Goal: Contribute content: Contribute content

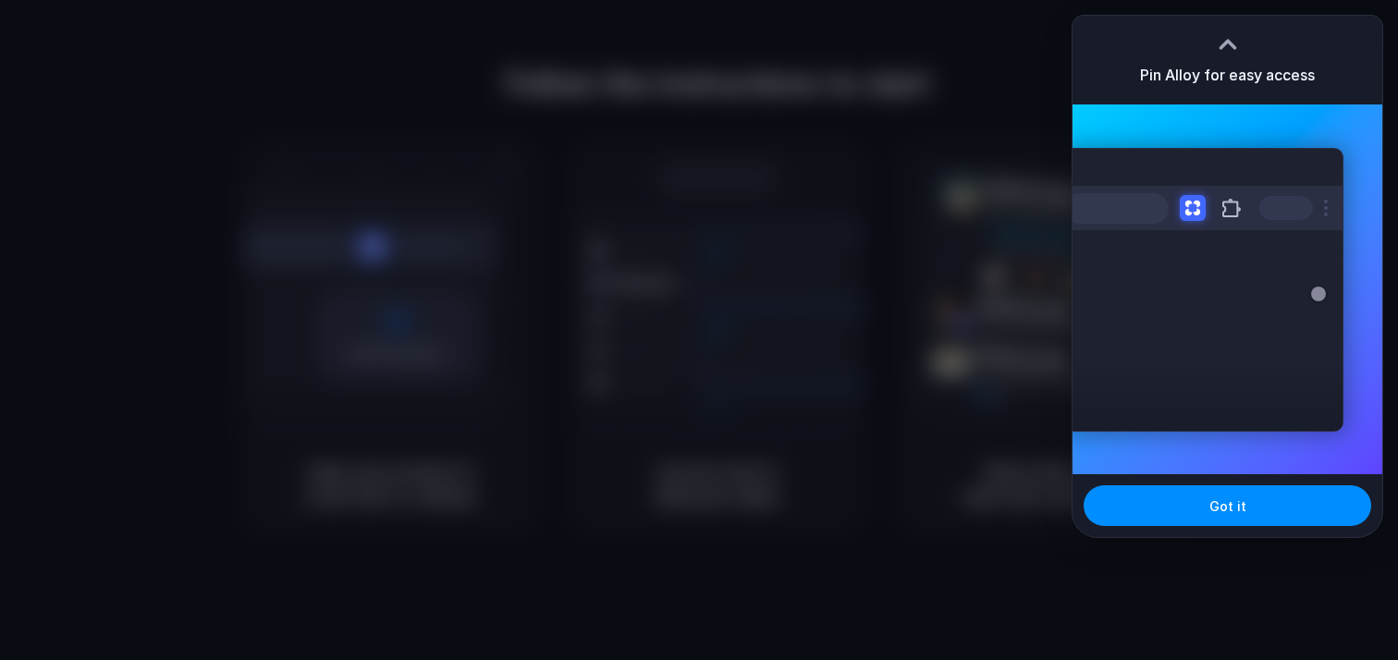
click at [1231, 36] on div at bounding box center [1228, 45] width 28 height 28
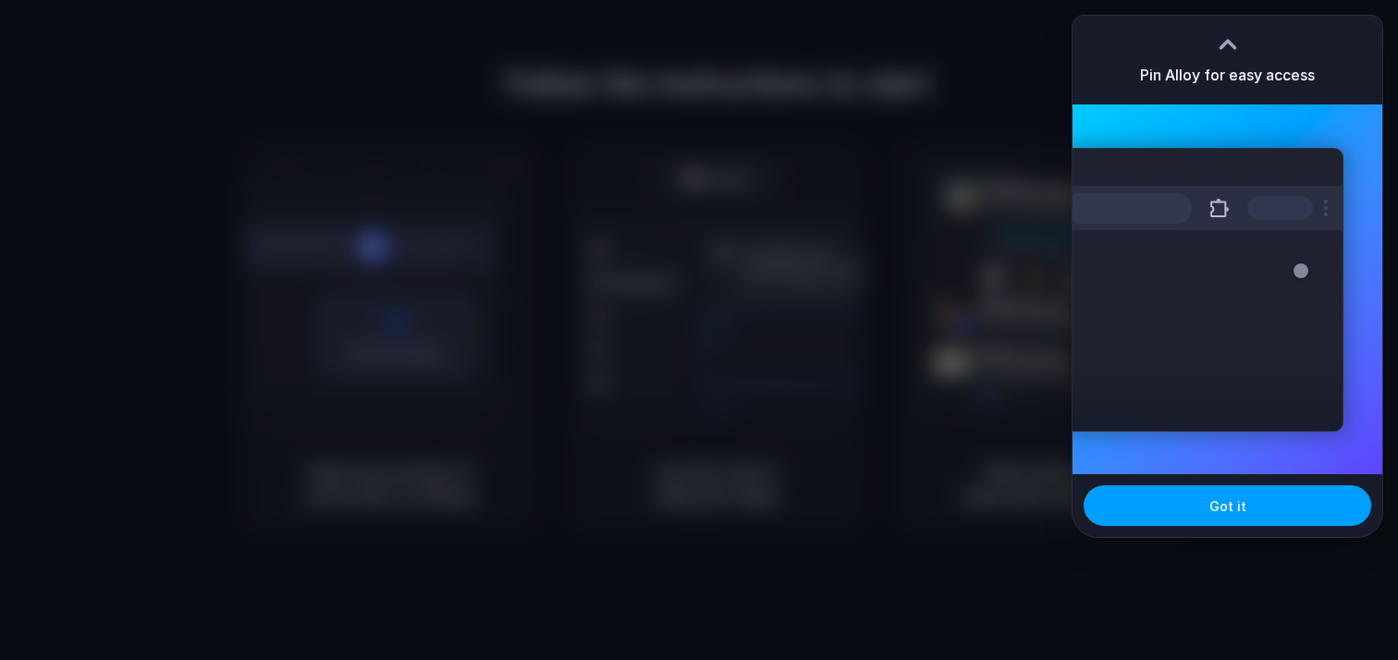
click at [1228, 512] on span "Got it" at bounding box center [1228, 506] width 37 height 19
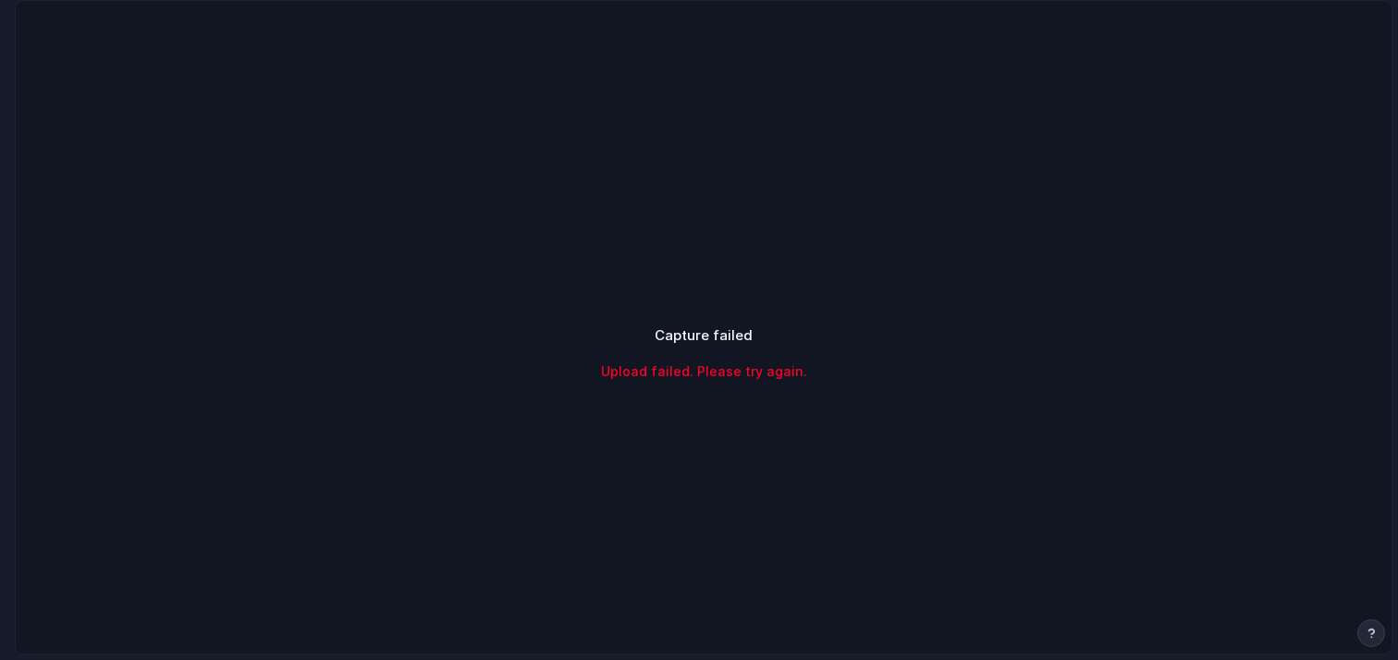
click at [671, 417] on div "Capture failed Upload failed. Please try again." at bounding box center [704, 353] width 1376 height 705
drag, startPoint x: 619, startPoint y: 330, endPoint x: 855, endPoint y: 359, distance: 238.5
click at [855, 359] on div "Capture failed Upload failed. Please try again." at bounding box center [704, 353] width 462 height 55
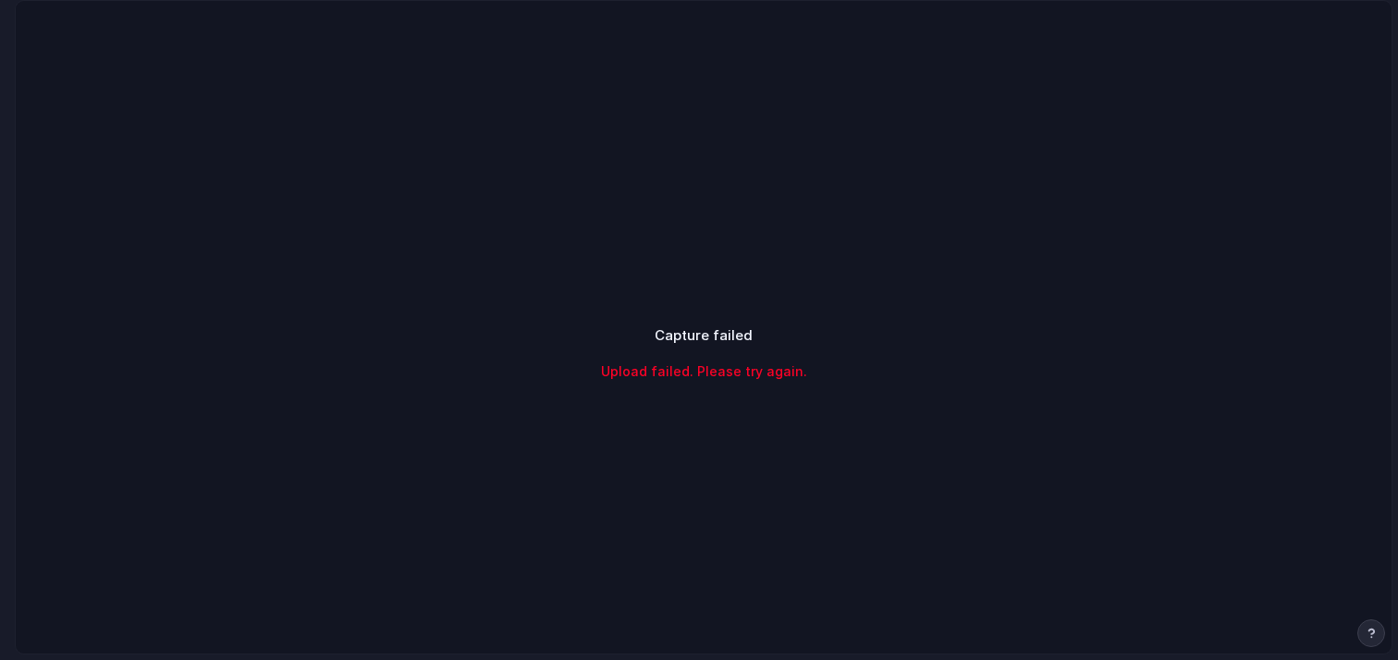
click at [855, 364] on div "Capture failed Upload failed. Please try again." at bounding box center [704, 353] width 462 height 55
drag, startPoint x: 845, startPoint y: 395, endPoint x: 594, endPoint y: 338, distance: 257.8
click at [594, 338] on div "Capture failed Upload failed. Please try again." at bounding box center [703, 353] width 507 height 100
click at [596, 338] on div "Capture failed Upload failed. Please try again." at bounding box center [704, 353] width 462 height 55
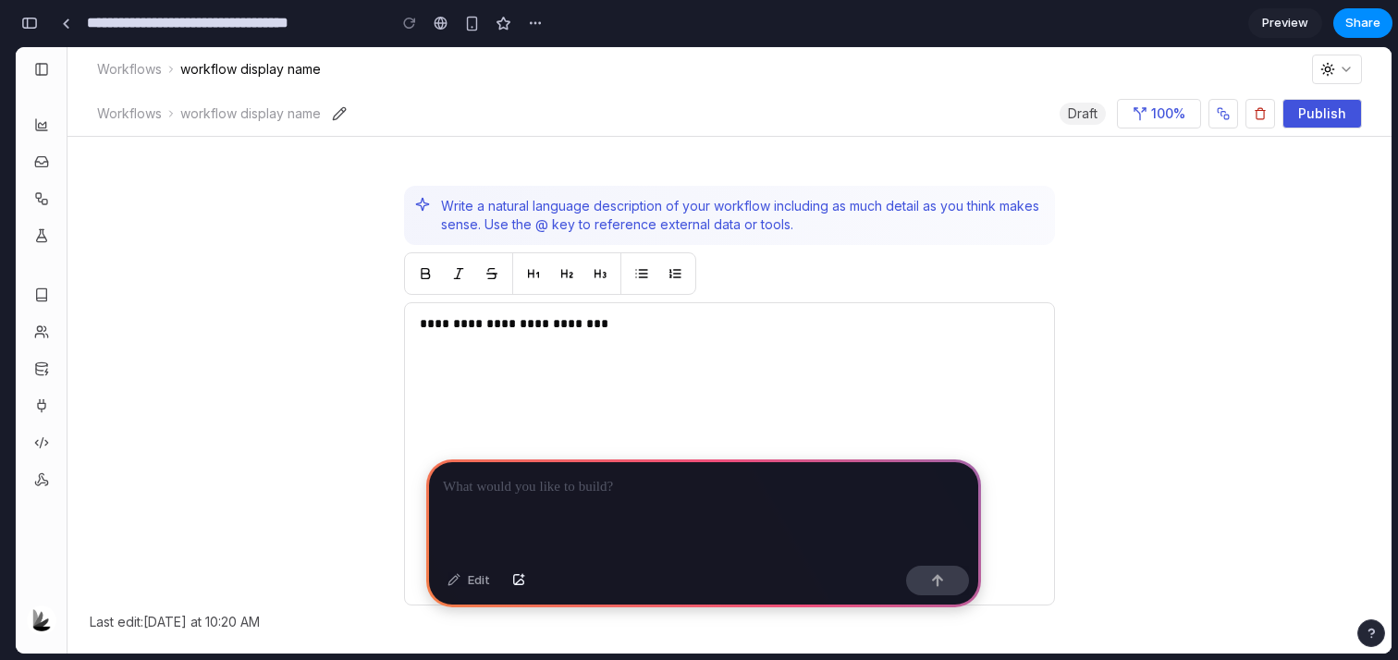
click at [762, 498] on p at bounding box center [704, 487] width 522 height 22
drag, startPoint x: 617, startPoint y: 498, endPoint x: 715, endPoint y: 502, distance: 98.1
click at [715, 502] on div "**********" at bounding box center [703, 509] width 555 height 99
